Goal: Navigation & Orientation: Find specific page/section

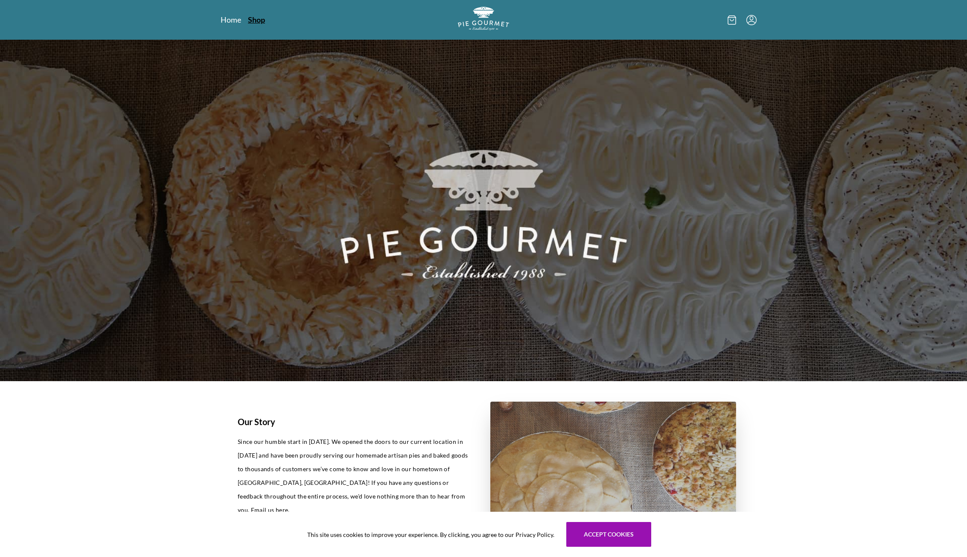
click at [261, 20] on link "Shop" at bounding box center [256, 20] width 17 height 10
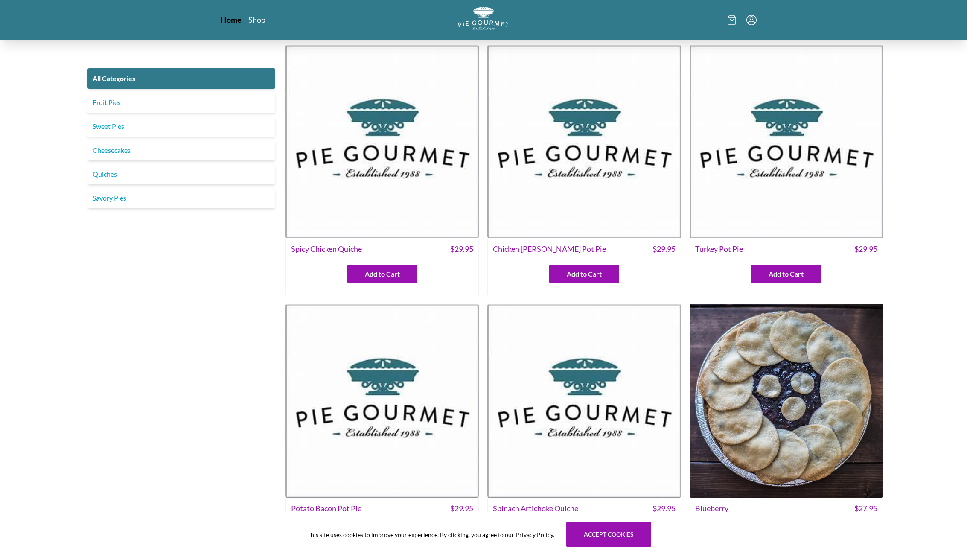
click at [232, 19] on link "Home" at bounding box center [231, 20] width 21 height 10
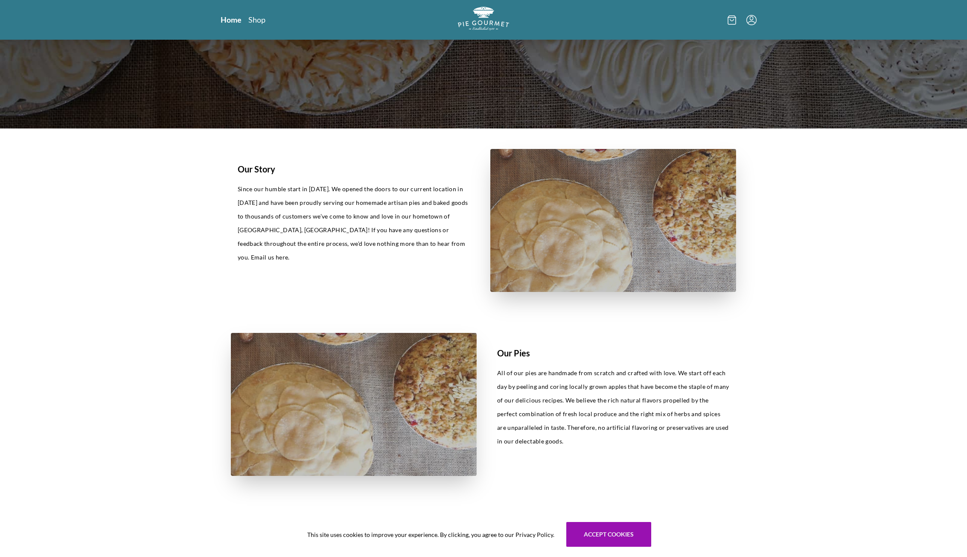
scroll to position [256, 0]
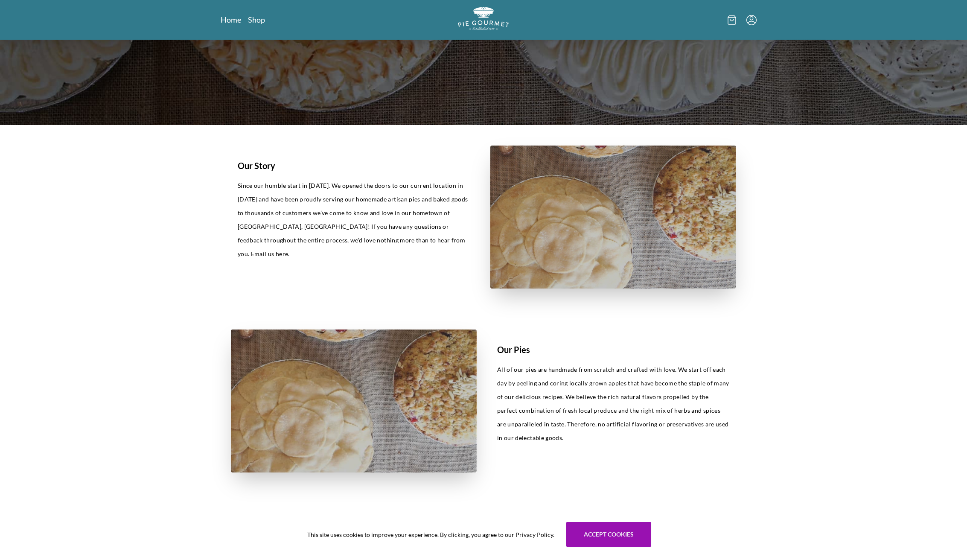
click at [342, 240] on p "Since our humble start in [DATE]. We opened the doors to our current location i…" at bounding box center [354, 220] width 232 height 82
click at [352, 239] on p "Since our humble start in [DATE]. We opened the doors to our current location i…" at bounding box center [354, 220] width 232 height 82
drag, startPoint x: 352, startPoint y: 239, endPoint x: 364, endPoint y: 239, distance: 12.4
click at [363, 239] on p "Since our humble start in [DATE]. We opened the doors to our current location i…" at bounding box center [354, 220] width 232 height 82
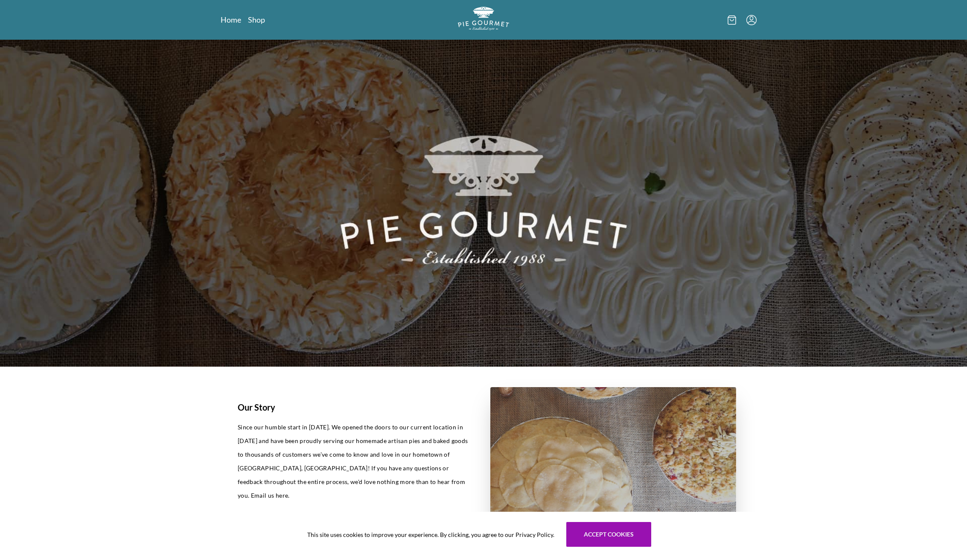
scroll to position [0, 0]
